Goal: Browse casually

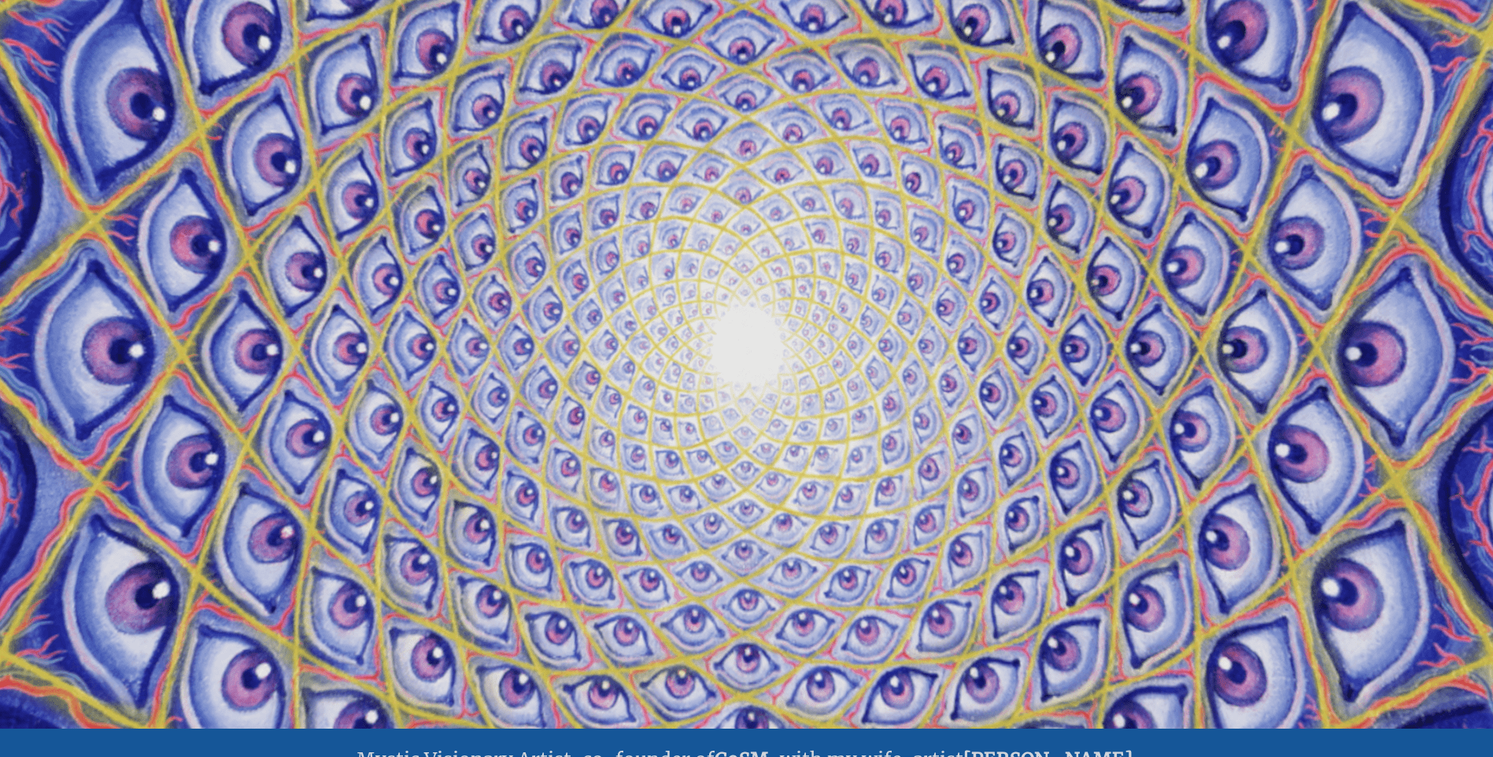
scroll to position [79, 0]
click at [75, 202] on video "Your browser does not support the video tag." at bounding box center [747, 351] width 1574 height 886
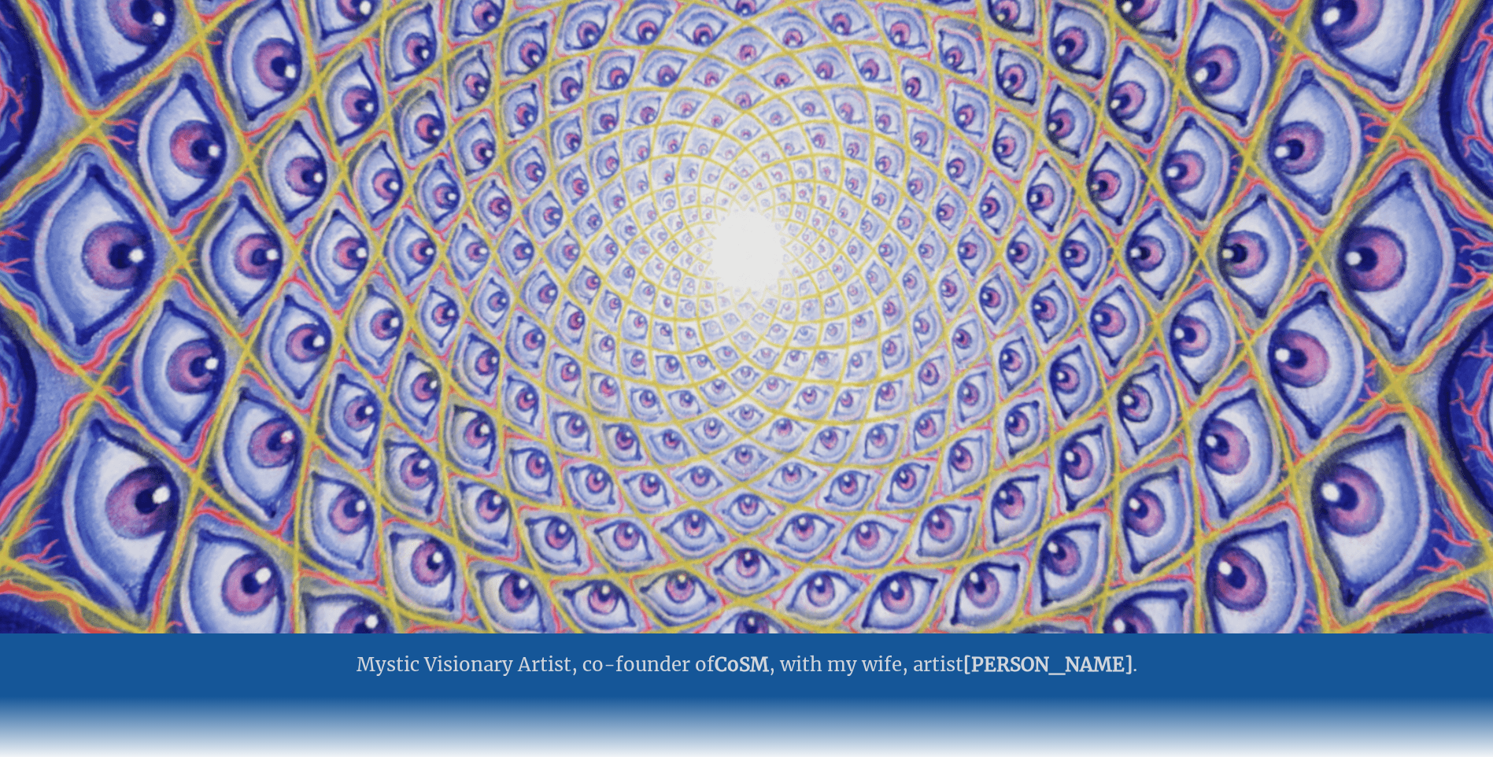
scroll to position [0, 0]
